Goal: Check status: Check status

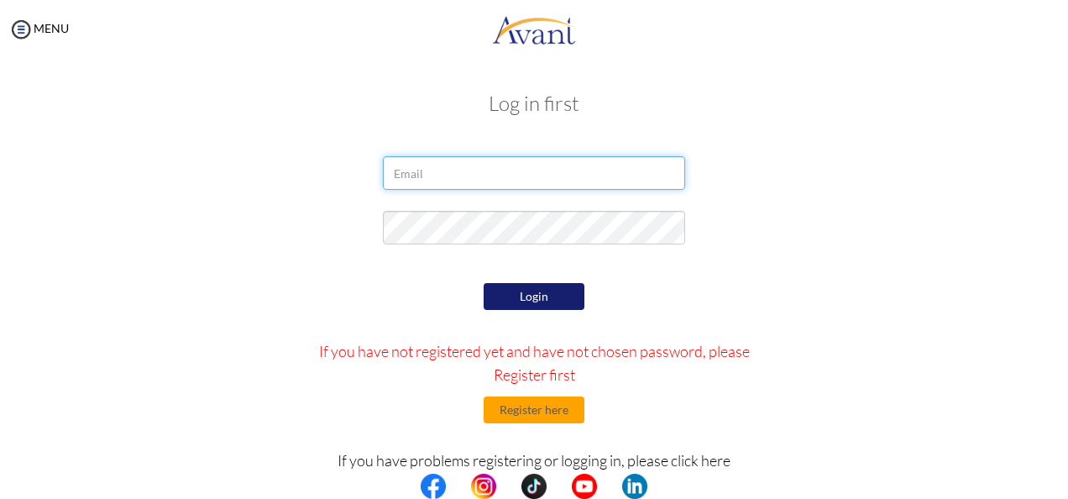
click at [487, 181] on input "email" at bounding box center [534, 173] width 302 height 34
type input "[EMAIL_ADDRESS][DOMAIN_NAME]"
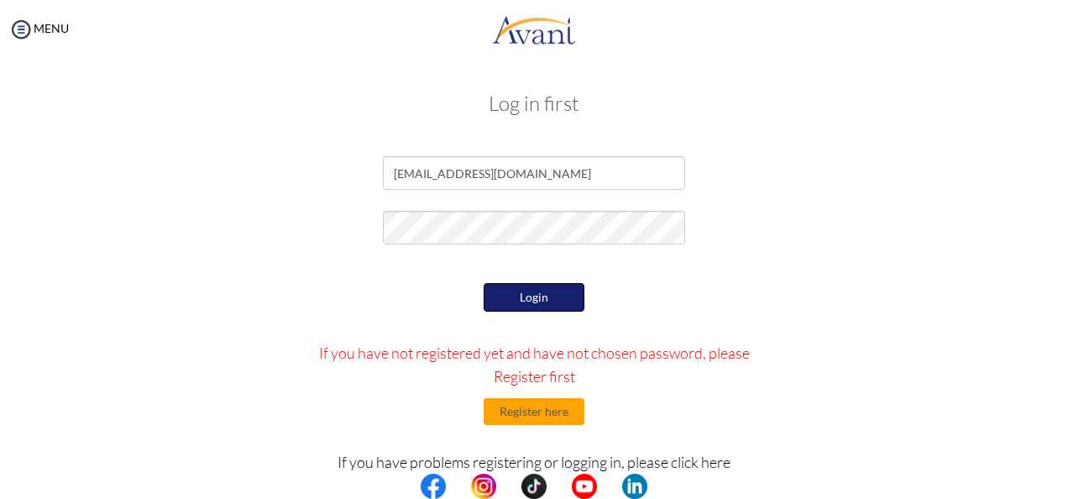
drag, startPoint x: 537, startPoint y: 302, endPoint x: 788, endPoint y: 347, distance: 255.0
click at [537, 301] on button "Login" at bounding box center [533, 297] width 101 height 29
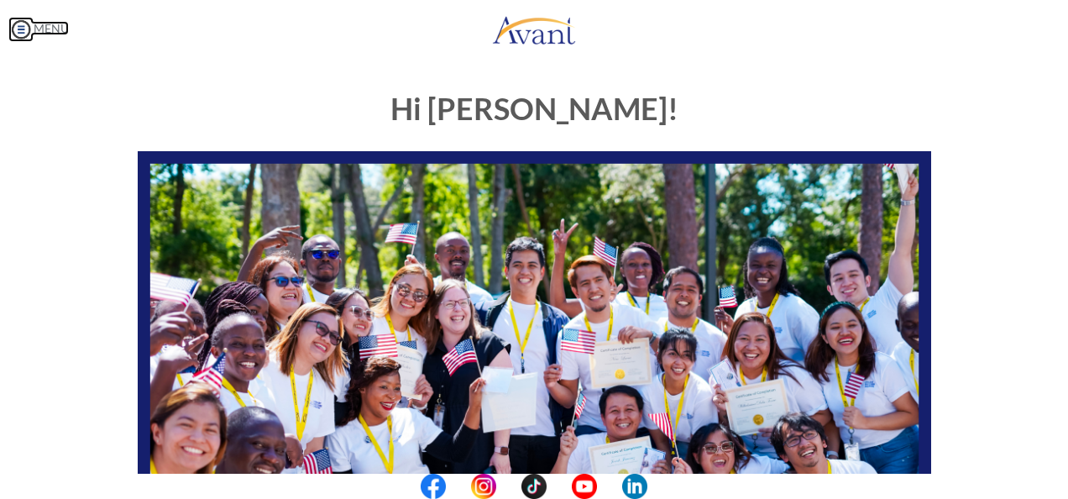
click at [47, 24] on link "MENU" at bounding box center [38, 28] width 60 height 14
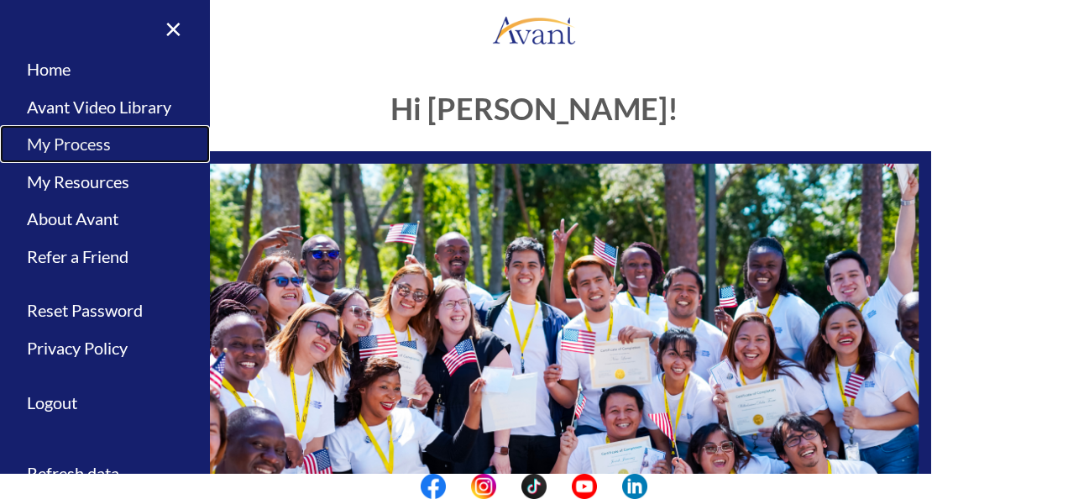
click at [74, 144] on link "My Process" at bounding box center [105, 144] width 210 height 38
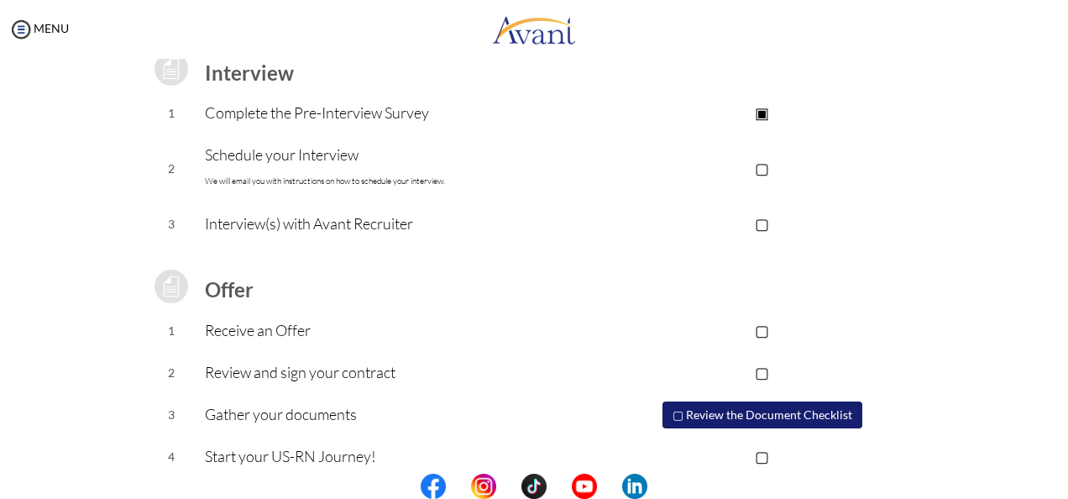
scroll to position [252, 0]
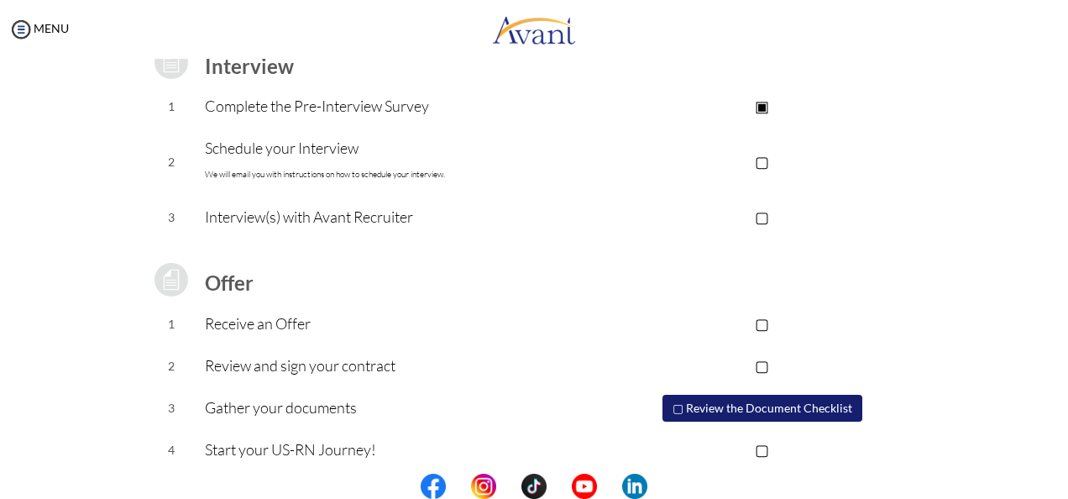
click at [764, 161] on p "▢" at bounding box center [761, 161] width 337 height 24
click at [764, 162] on p "▣" at bounding box center [761, 161] width 337 height 24
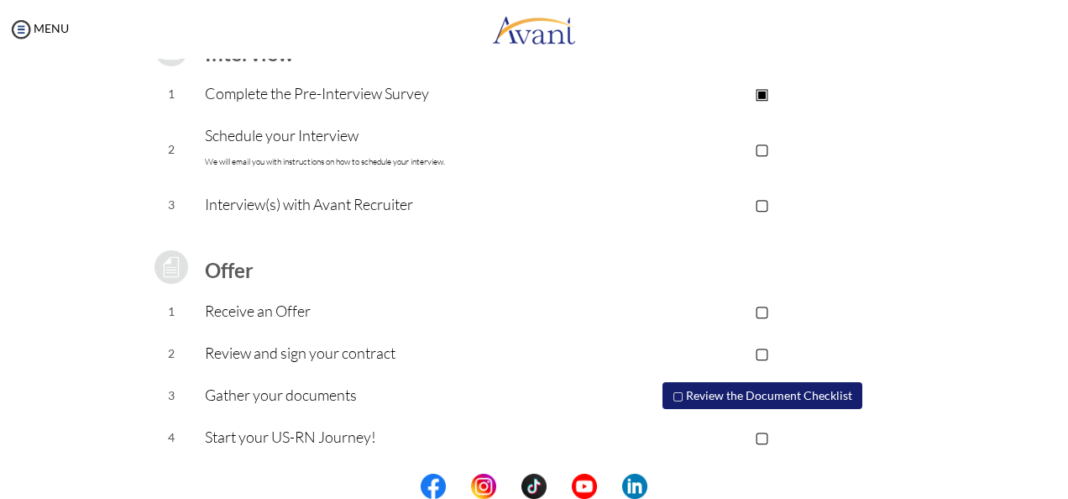
click at [688, 393] on button "▢ Review the Document Checklist" at bounding box center [762, 395] width 200 height 27
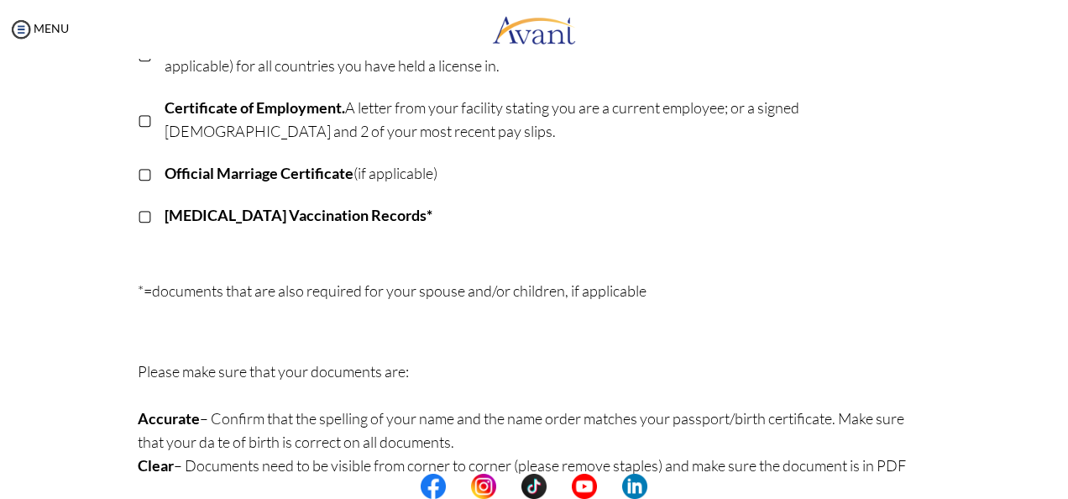
scroll to position [534, 0]
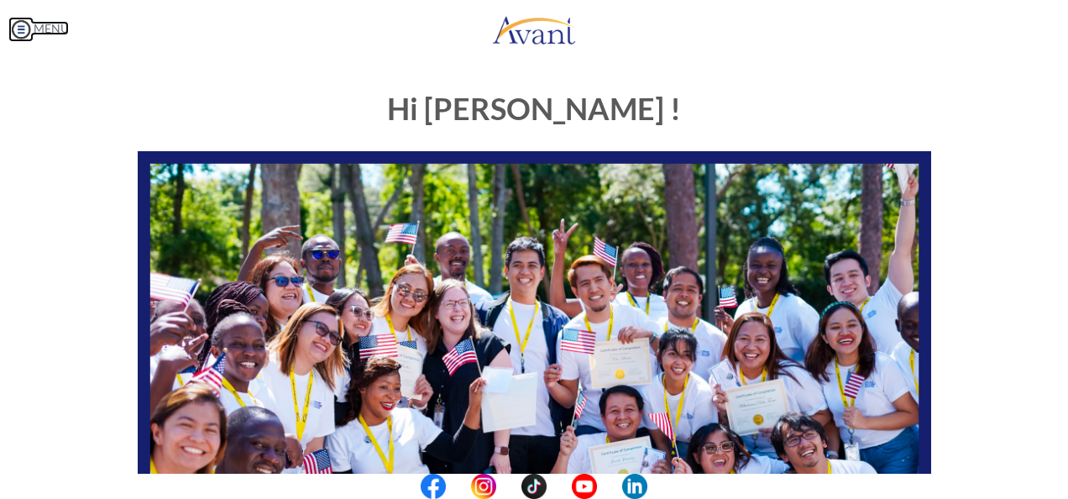
click at [37, 30] on link "MENU" at bounding box center [38, 28] width 60 height 14
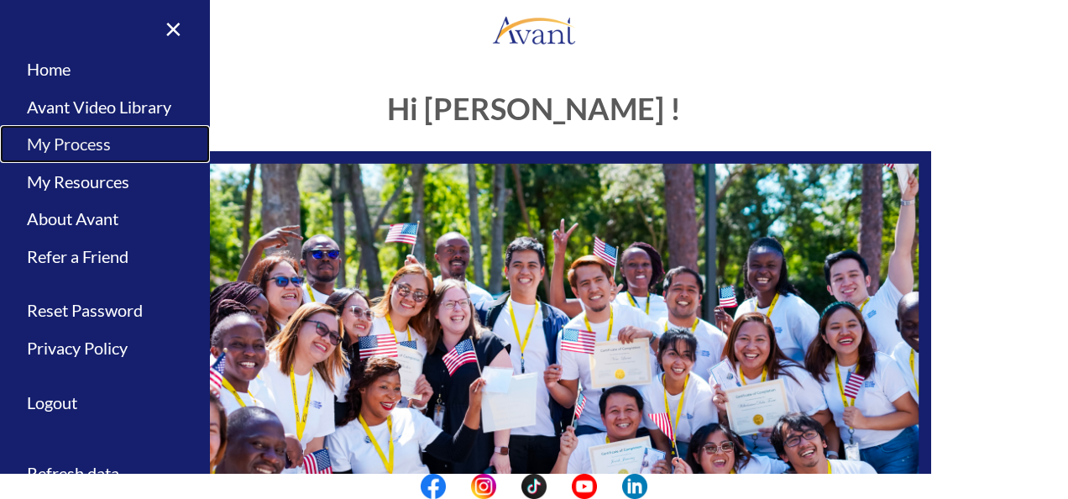
click at [89, 149] on link "My Process" at bounding box center [105, 144] width 210 height 38
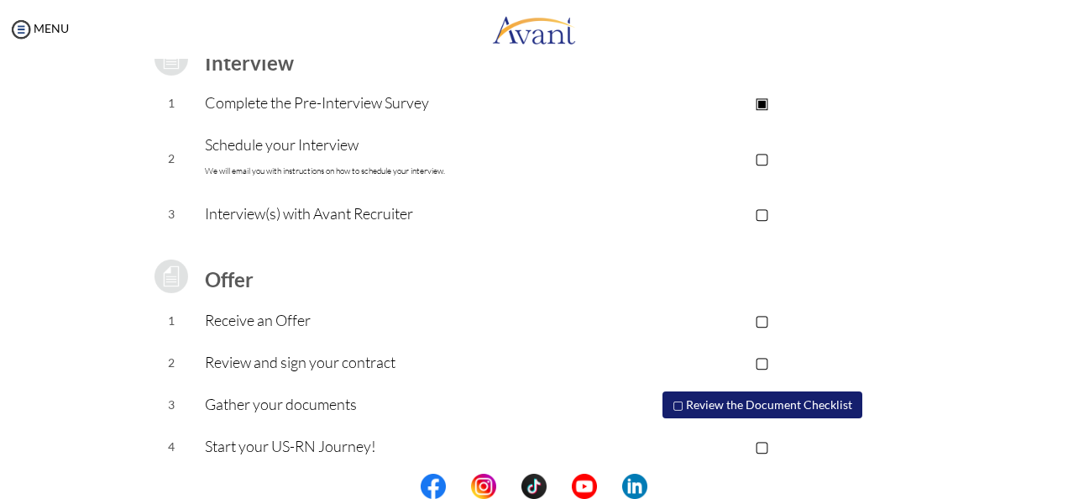
scroll to position [264, 0]
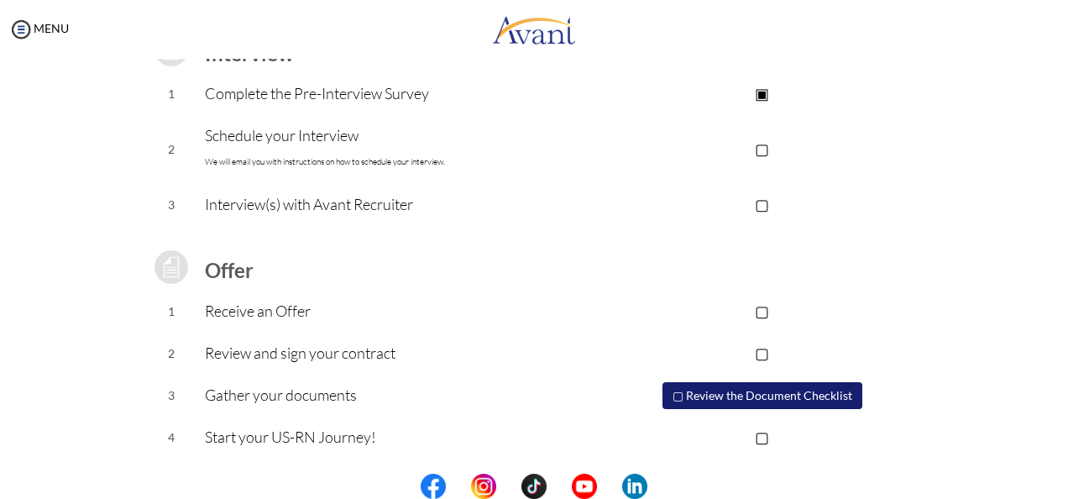
click at [724, 402] on button "▢ Review the Document Checklist" at bounding box center [762, 395] width 200 height 27
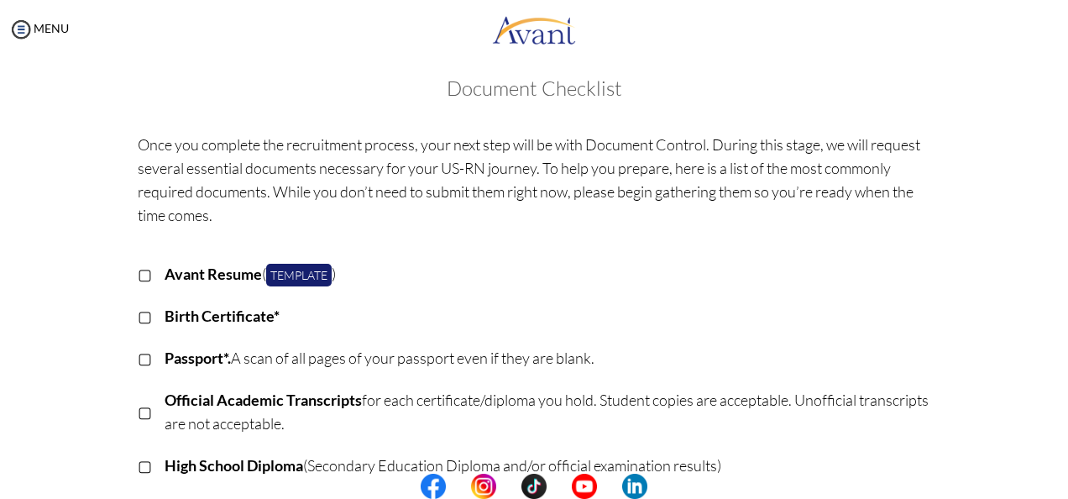
scroll to position [0, 0]
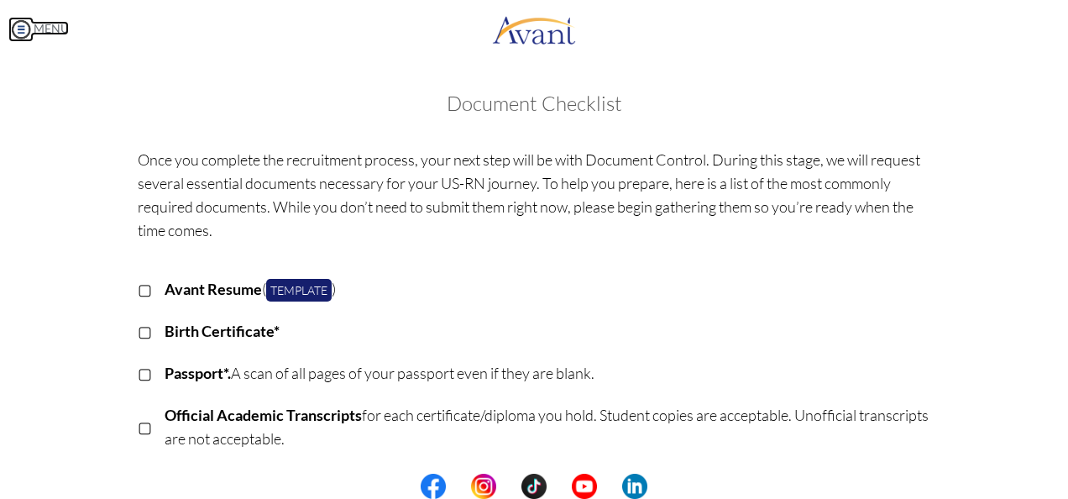
click at [22, 26] on img at bounding box center [20, 29] width 25 height 25
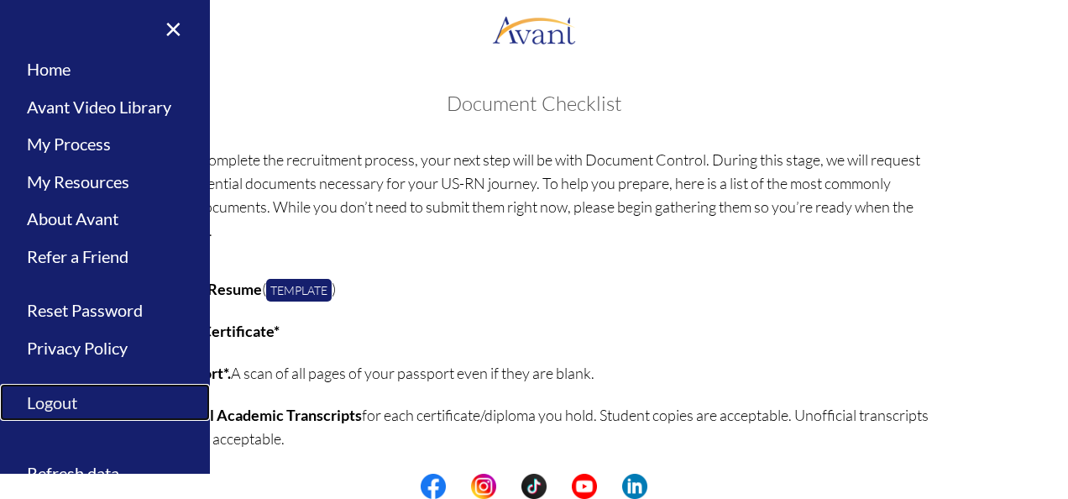
click at [49, 405] on link "Logout" at bounding box center [105, 403] width 210 height 38
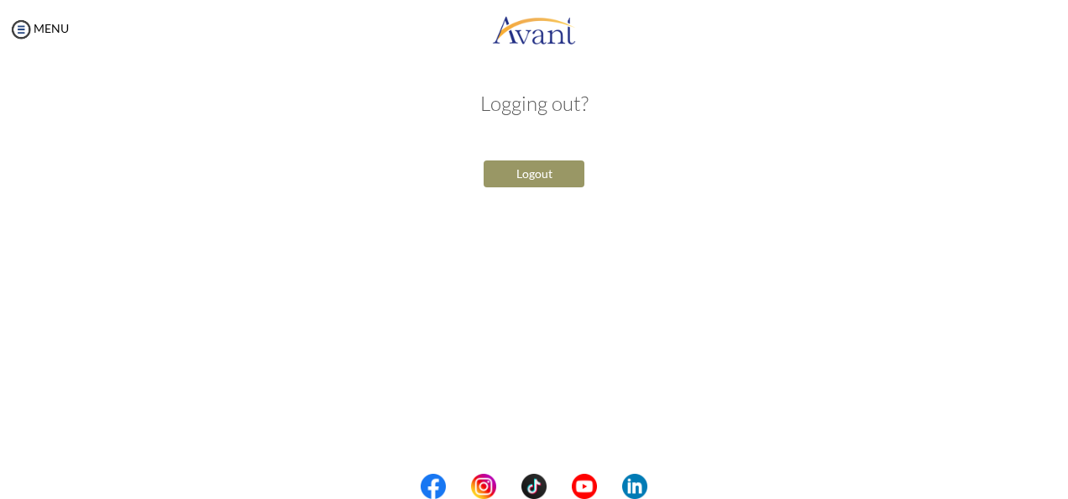
click at [557, 177] on button "Logout" at bounding box center [533, 173] width 101 height 27
